Goal: Use online tool/utility: Utilize a website feature to perform a specific function

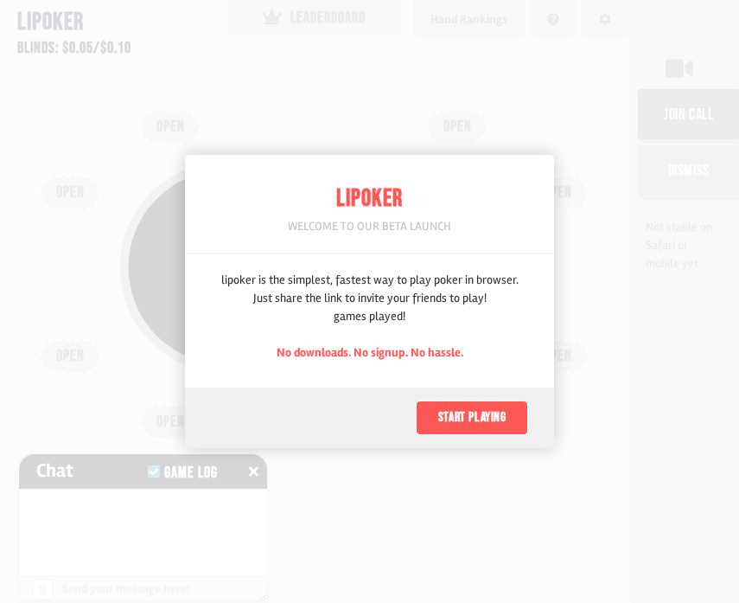
click at [500, 418] on button "Start playing" at bounding box center [472, 417] width 112 height 35
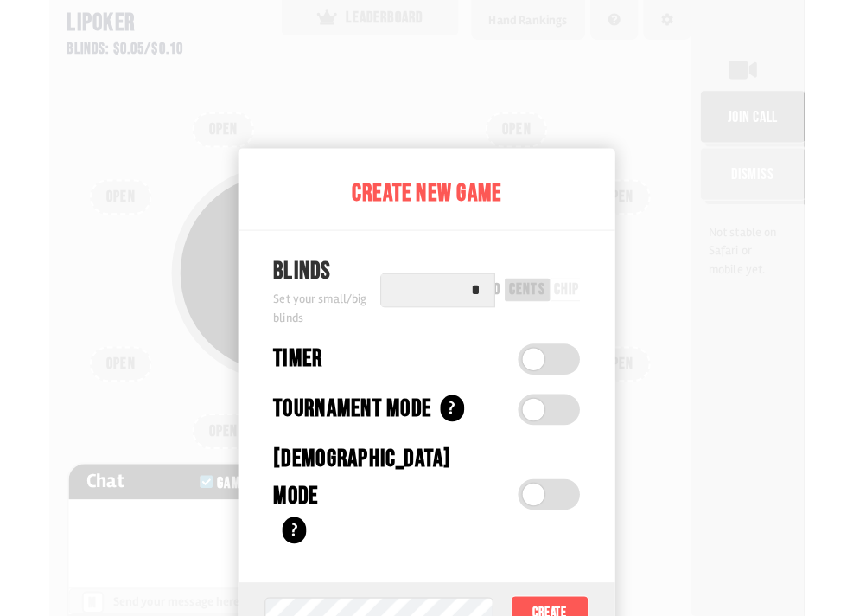
scroll to position [86, 0]
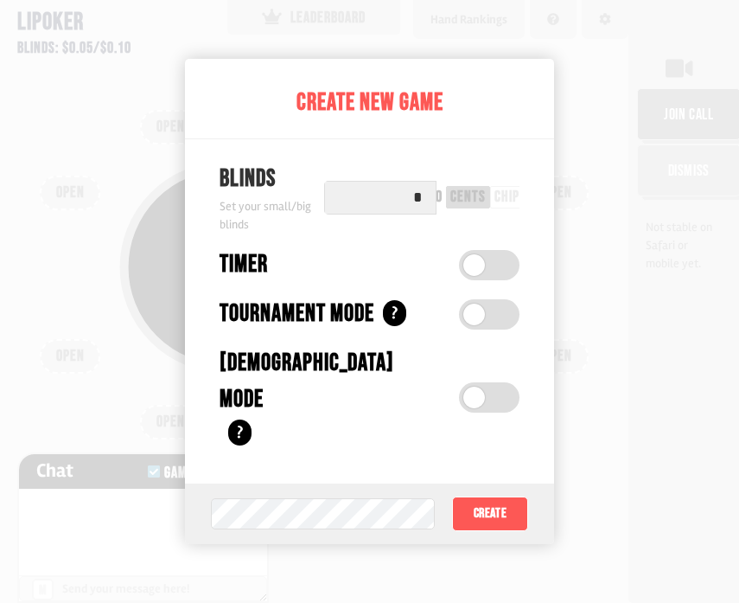
drag, startPoint x: 409, startPoint y: 237, endPoint x: 431, endPoint y: 236, distance: 21.6
click at [431, 214] on input "*" at bounding box center [380, 198] width 112 height 34
type input "*"
type input "**"
click at [461, 205] on div "cents" at bounding box center [467, 197] width 35 height 16
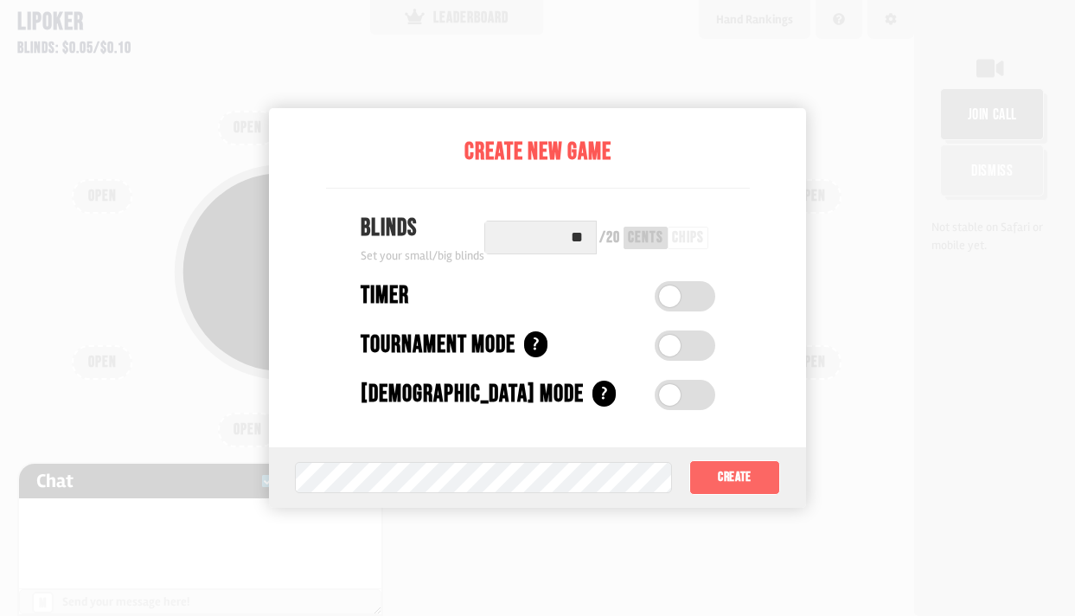
click at [738, 472] on button "Create" at bounding box center [735, 477] width 92 height 35
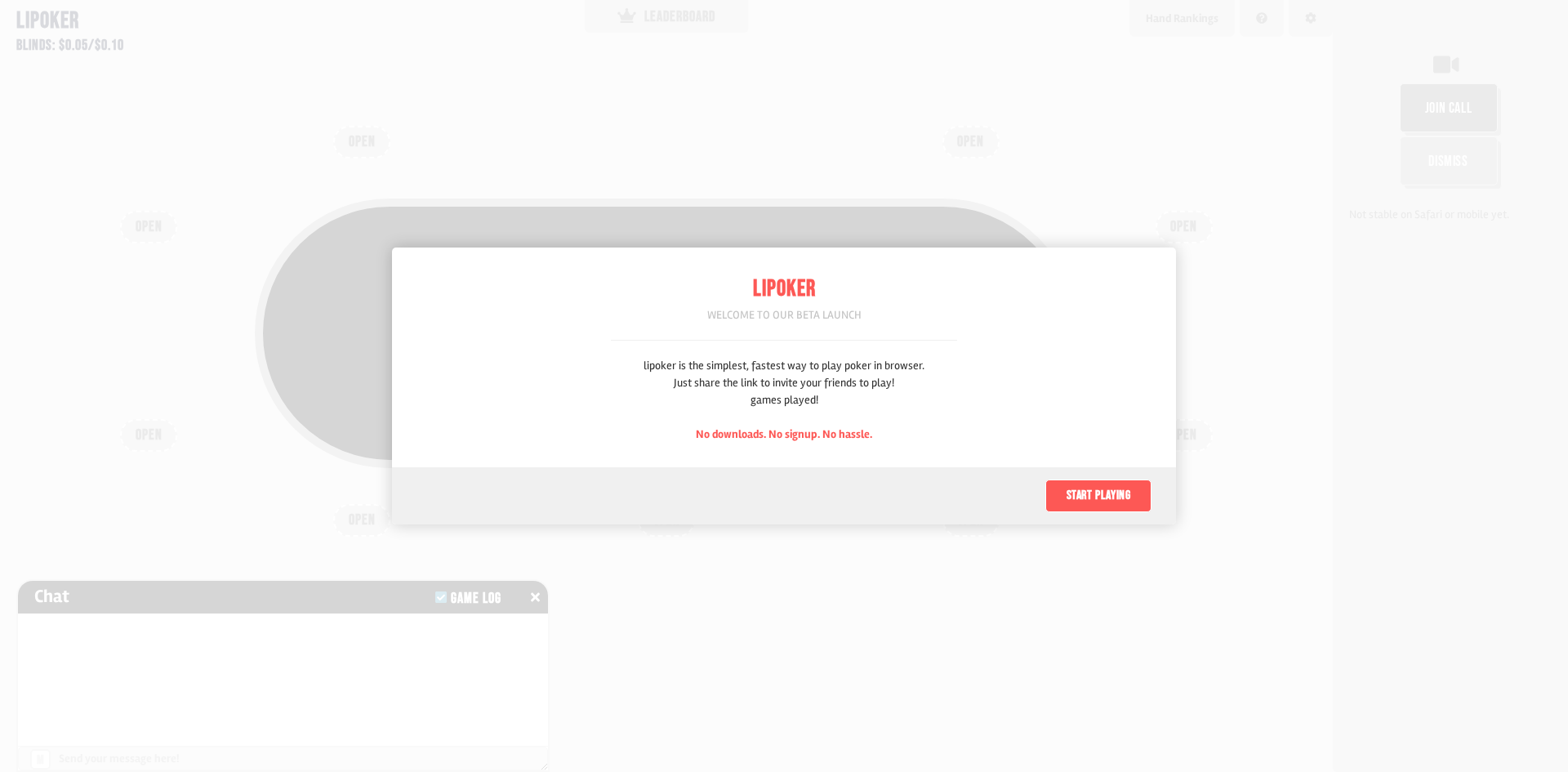
scroll to position [81, 0]
click at [1099, 495] on button "Start playing" at bounding box center [1099, 495] width 106 height 33
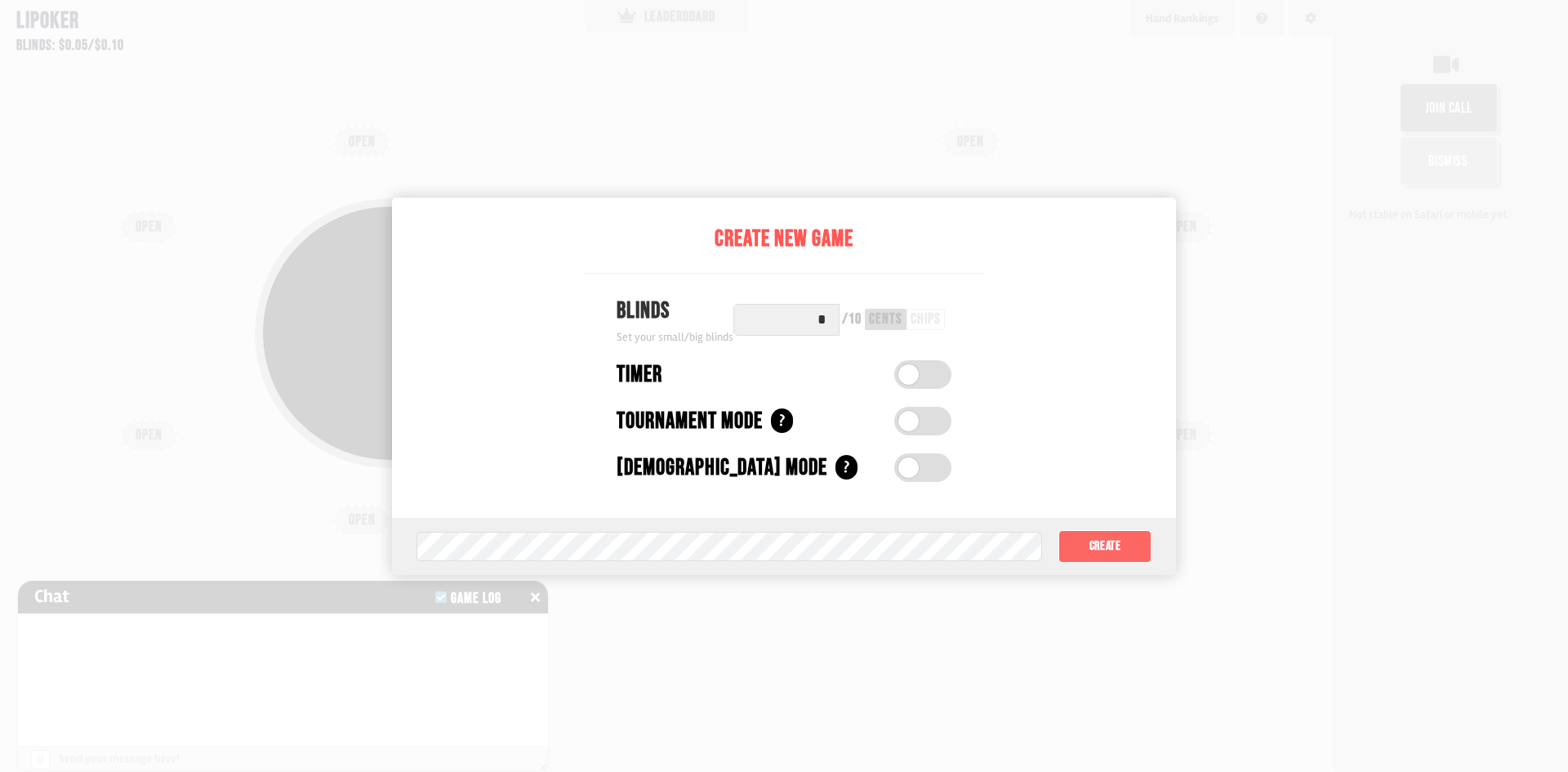
click at [1104, 530] on button "Create" at bounding box center [1104, 546] width 94 height 33
